Goal: Consume media (video, audio): Consume media (video, audio)

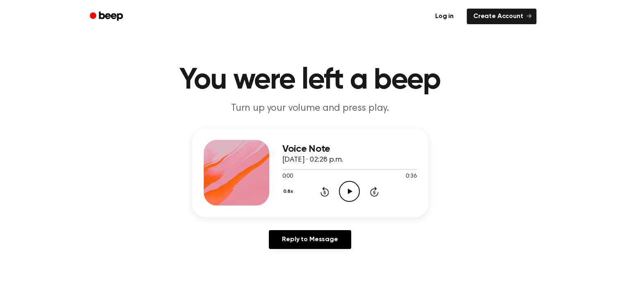
click at [349, 191] on icon at bounding box center [350, 191] width 5 height 5
click at [349, 191] on icon "Pause Audio" at bounding box center [349, 191] width 21 height 21
click at [348, 191] on icon at bounding box center [350, 191] width 5 height 5
